Goal: Navigation & Orientation: Understand site structure

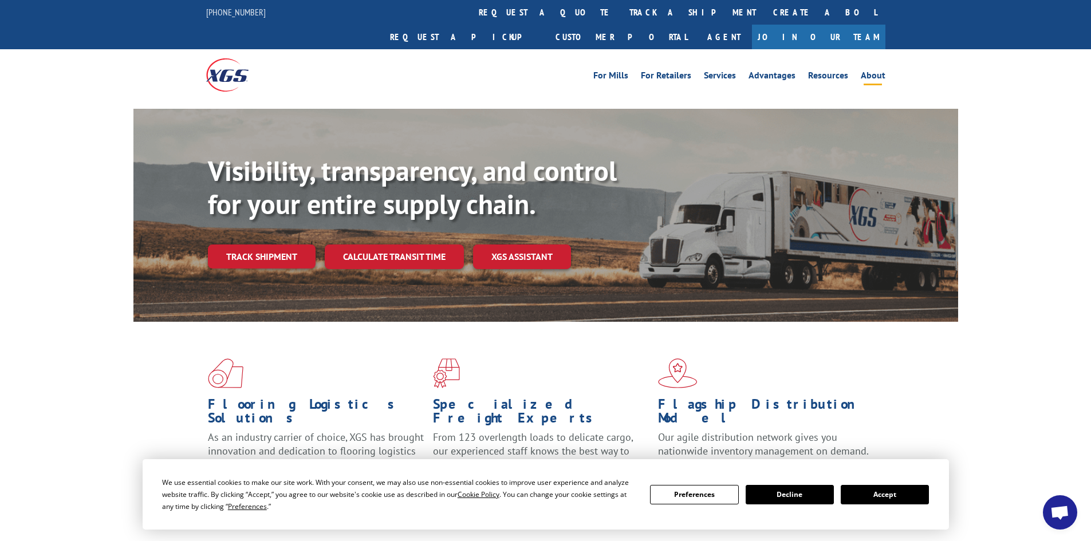
click at [878, 71] on link "About" at bounding box center [873, 77] width 25 height 13
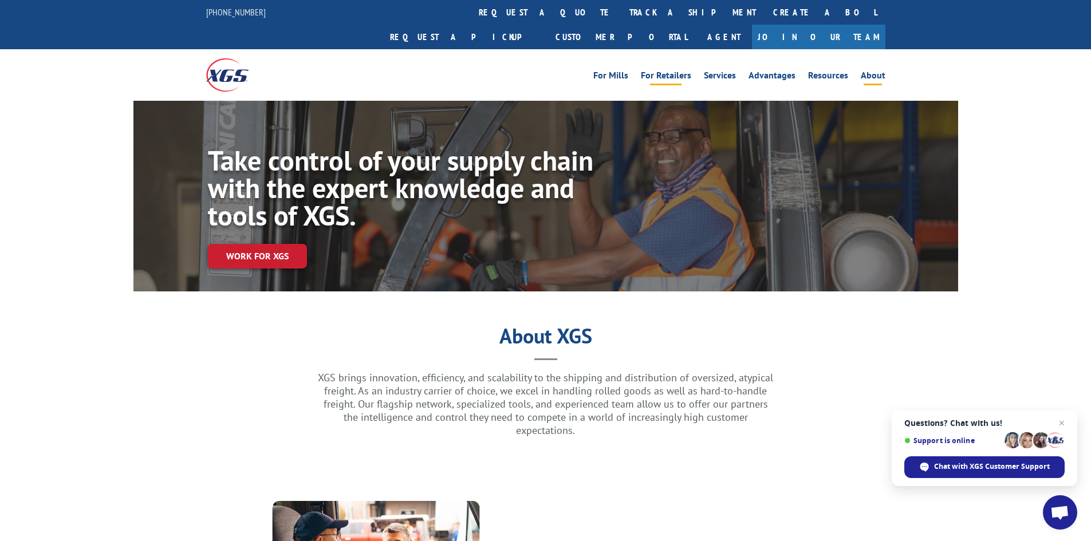
click at [678, 71] on link "For Retailers" at bounding box center [666, 77] width 50 height 13
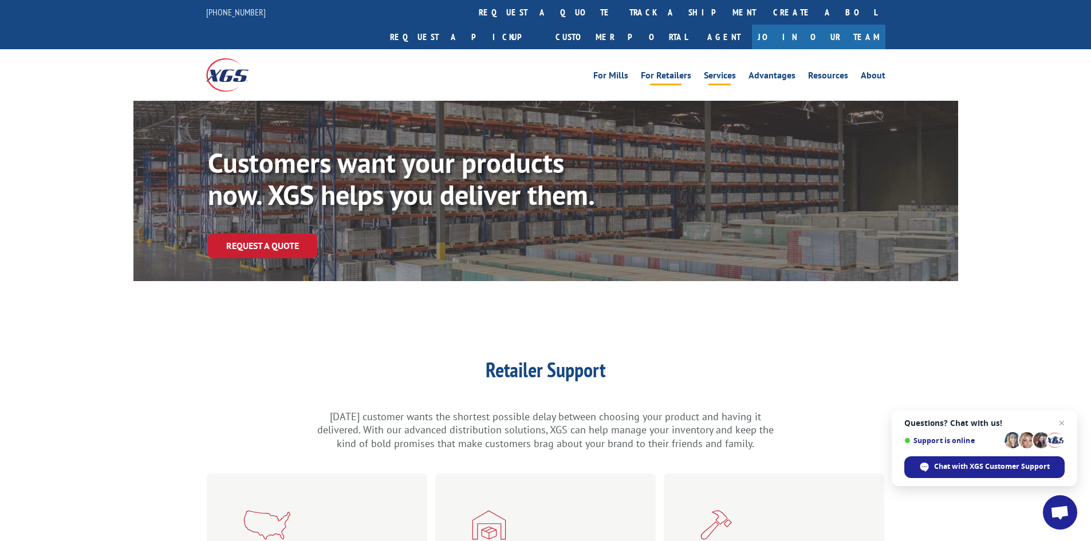
click at [728, 71] on link "Services" at bounding box center [720, 77] width 32 height 13
